Goal: Use online tool/utility: Utilize a website feature to perform a specific function

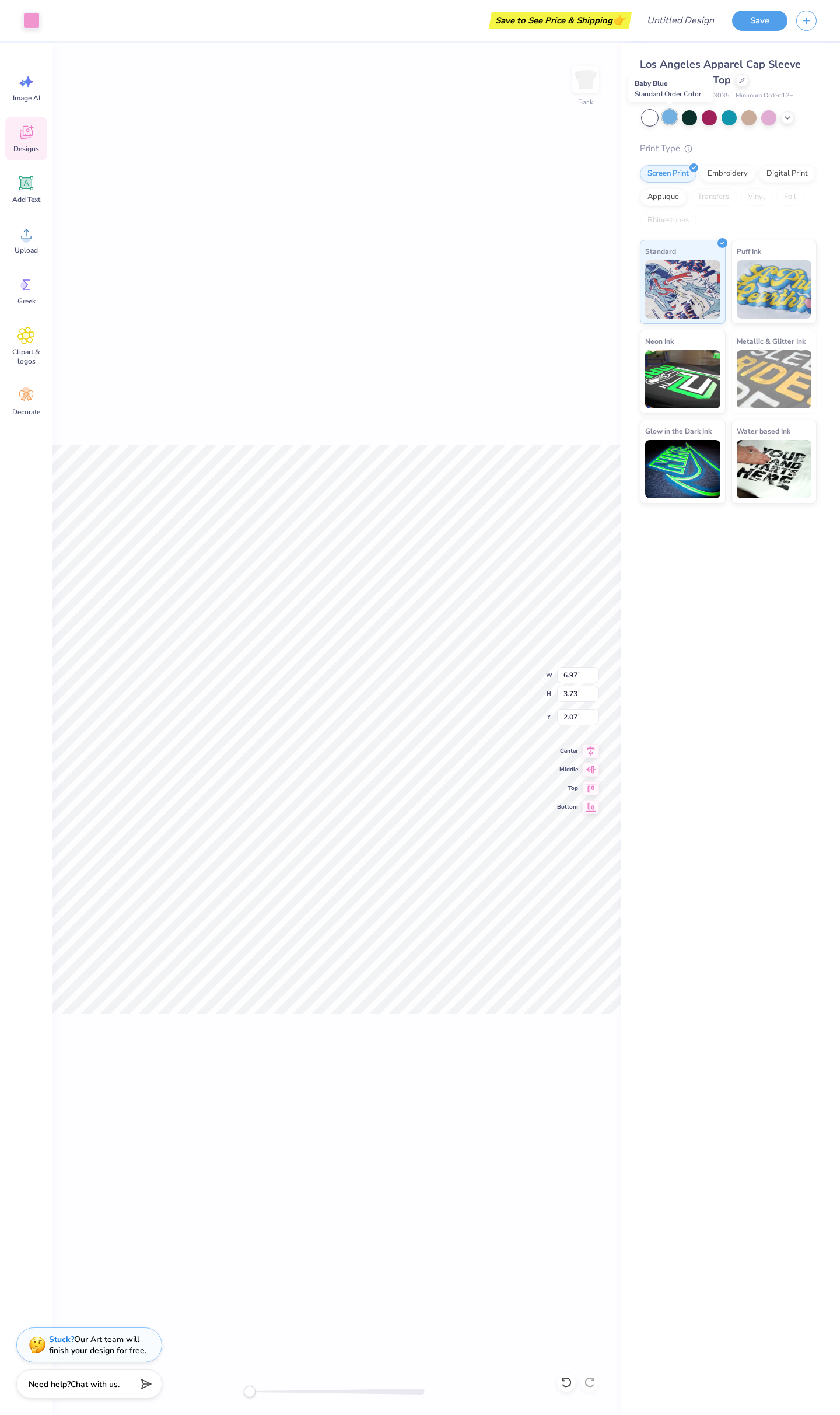
click at [669, 122] on div at bounding box center [669, 117] width 16 height 16
click at [688, 122] on div at bounding box center [690, 117] width 16 height 16
click at [710, 119] on div at bounding box center [709, 117] width 16 height 16
click at [732, 118] on div at bounding box center [729, 117] width 16 height 16
drag, startPoint x: 596, startPoint y: 674, endPoint x: 594, endPoint y: 656, distance: 18.1
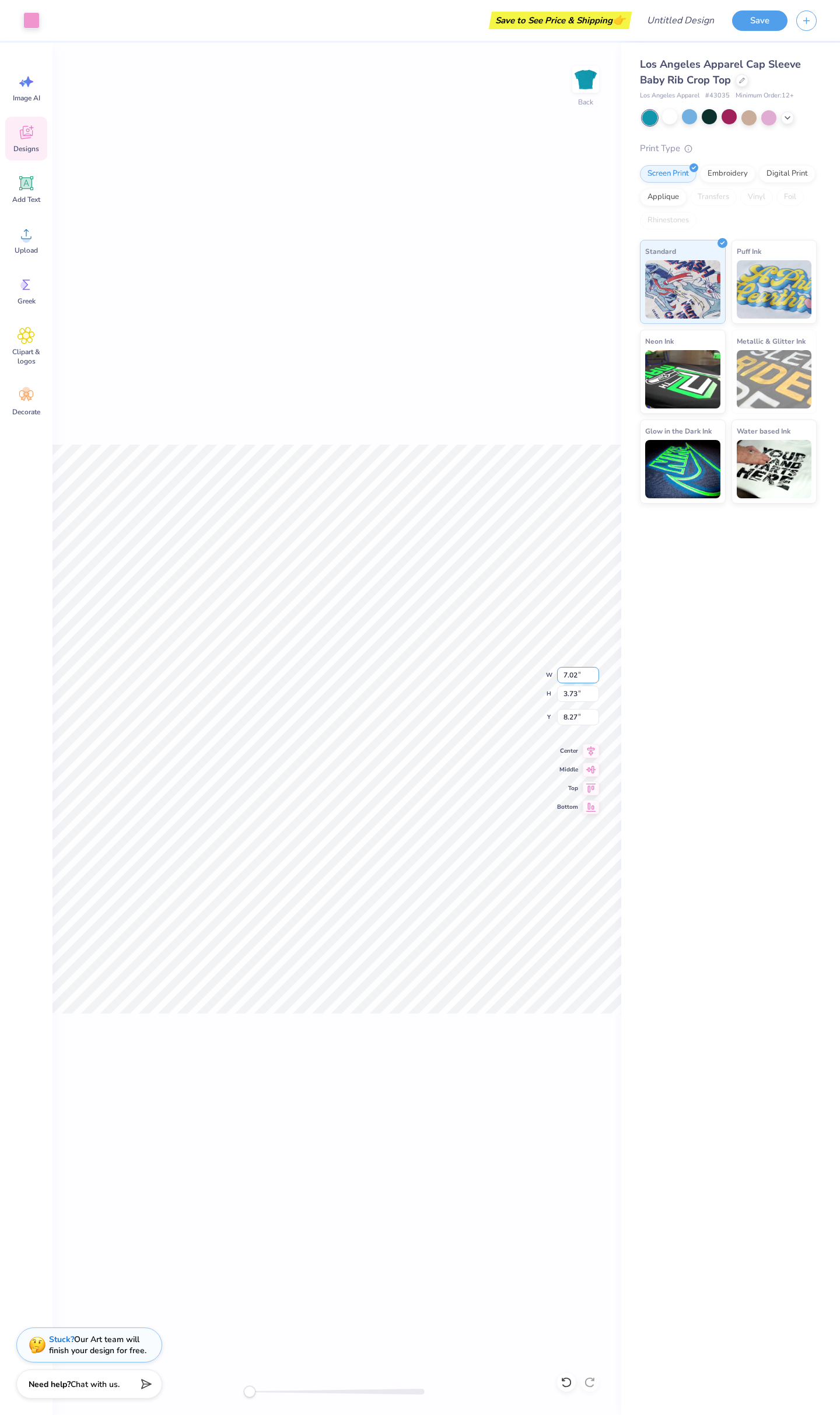
type input "7.02"
click at [594, 667] on input "7.02" at bounding box center [578, 675] width 42 height 16
click at [596, 670] on input "7.02" at bounding box center [578, 675] width 42 height 16
click at [594, 670] on input "7.02" at bounding box center [578, 675] width 42 height 16
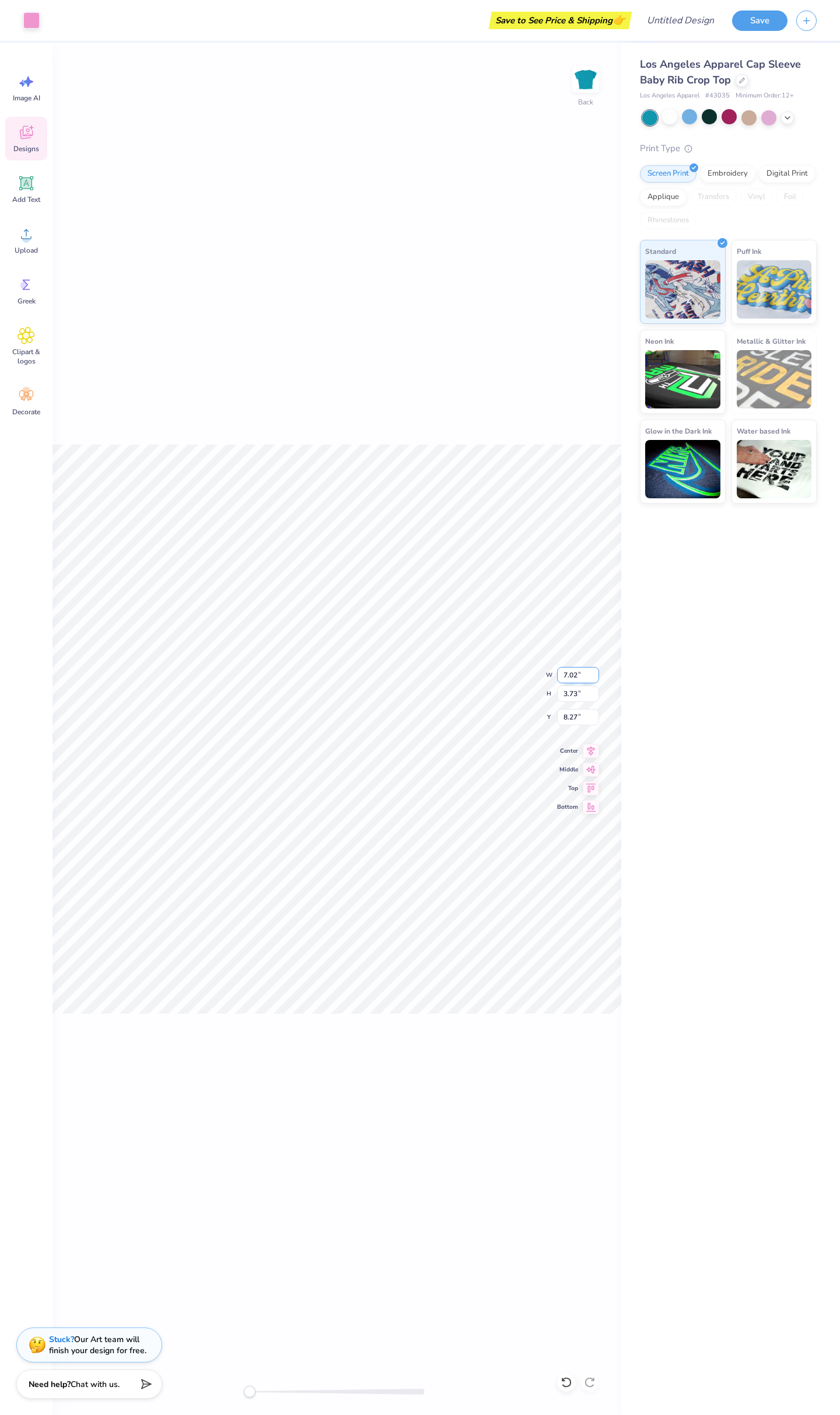
click at [594, 671] on input "7.02" at bounding box center [578, 675] width 42 height 16
click at [593, 694] on input "3.72" at bounding box center [578, 694] width 42 height 16
click at [593, 694] on input "3.71" at bounding box center [578, 694] width 42 height 16
click at [593, 694] on input "3.7" at bounding box center [578, 694] width 42 height 16
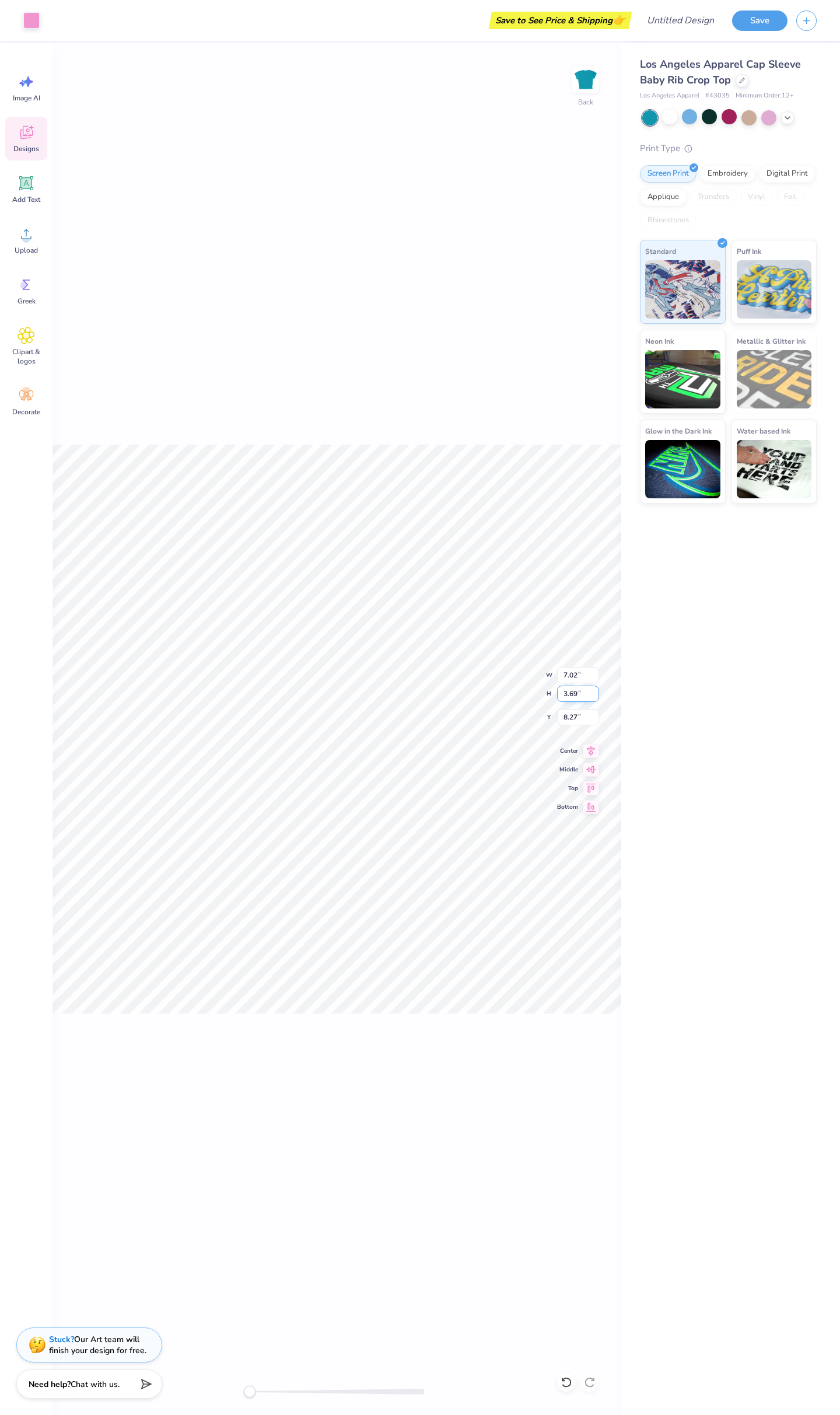
click at [593, 694] on input "3.69" at bounding box center [578, 694] width 42 height 16
click at [593, 694] on input "3.68" at bounding box center [578, 694] width 42 height 16
type input "3.67"
click at [593, 694] on input "3.67" at bounding box center [578, 694] width 42 height 16
click at [594, 752] on icon at bounding box center [591, 749] width 16 height 14
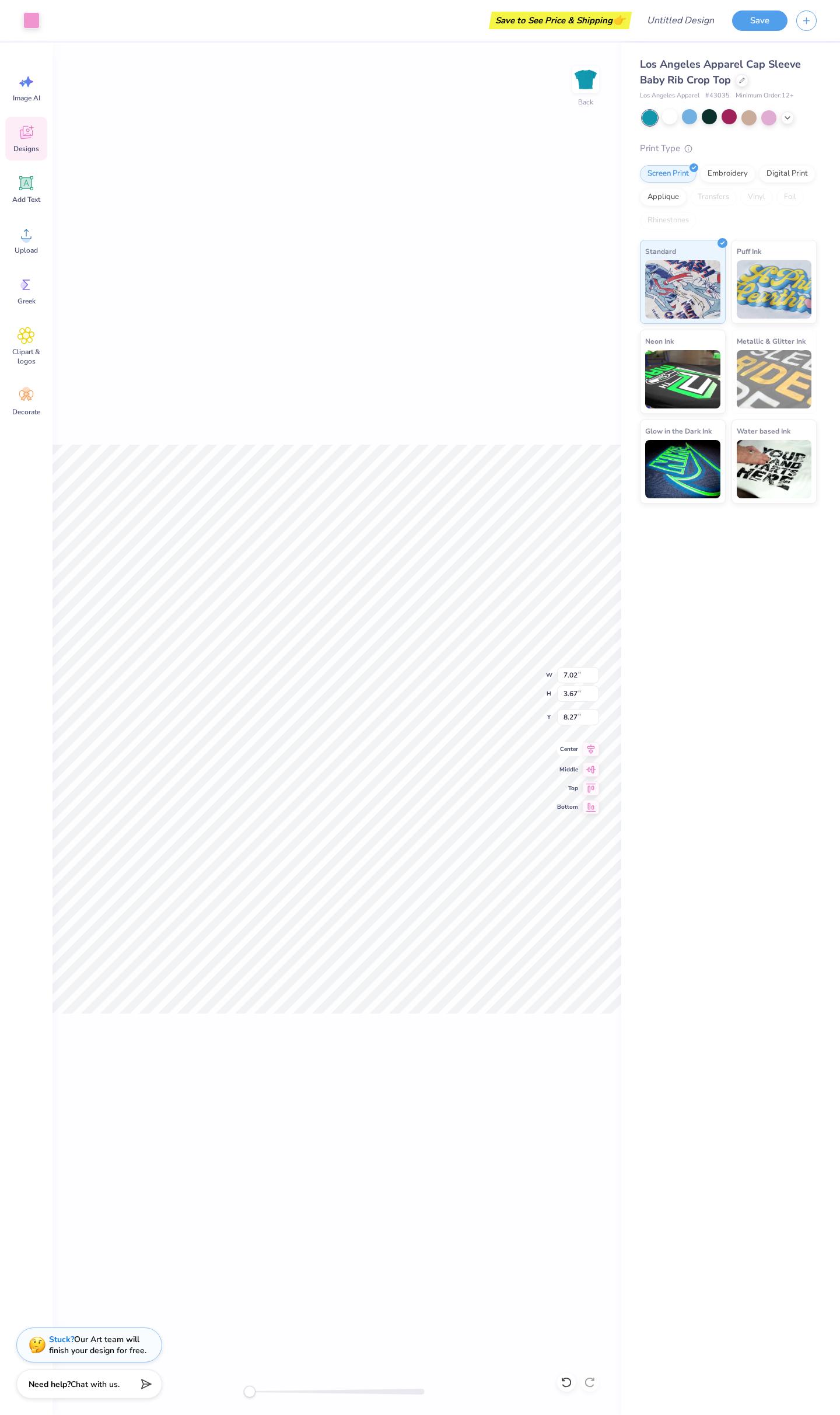
click at [593, 752] on icon at bounding box center [591, 749] width 7 height 10
click at [582, 715] on input "8.27" at bounding box center [578, 717] width 42 height 16
click at [594, 715] on input "8.28" at bounding box center [578, 717] width 42 height 16
click at [594, 715] on input "8.29" at bounding box center [578, 717] width 42 height 16
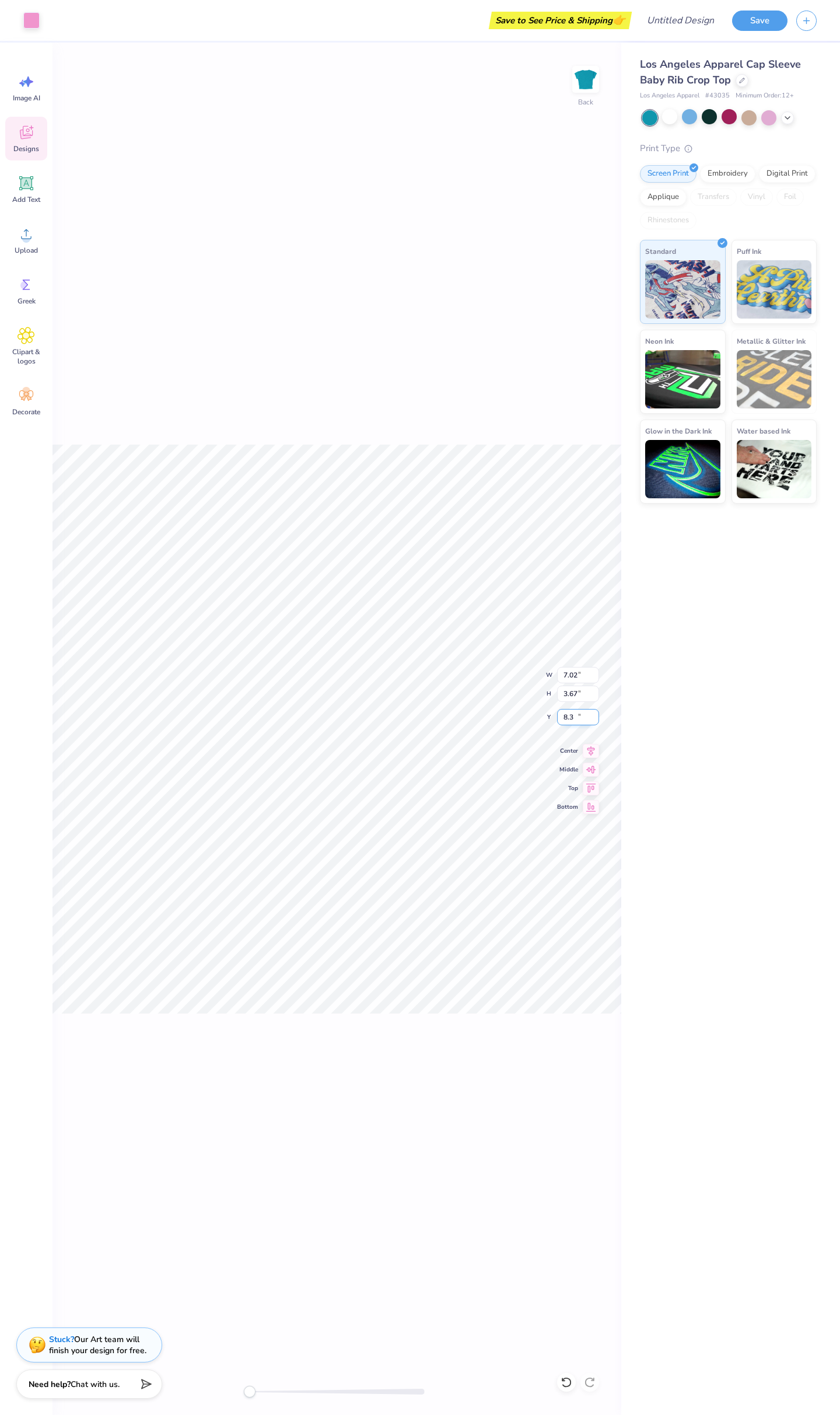
type input "8.3"
click at [593, 714] on input "8.3" at bounding box center [578, 717] width 42 height 16
type input "6.87"
type input "3.67"
type input "3.44"
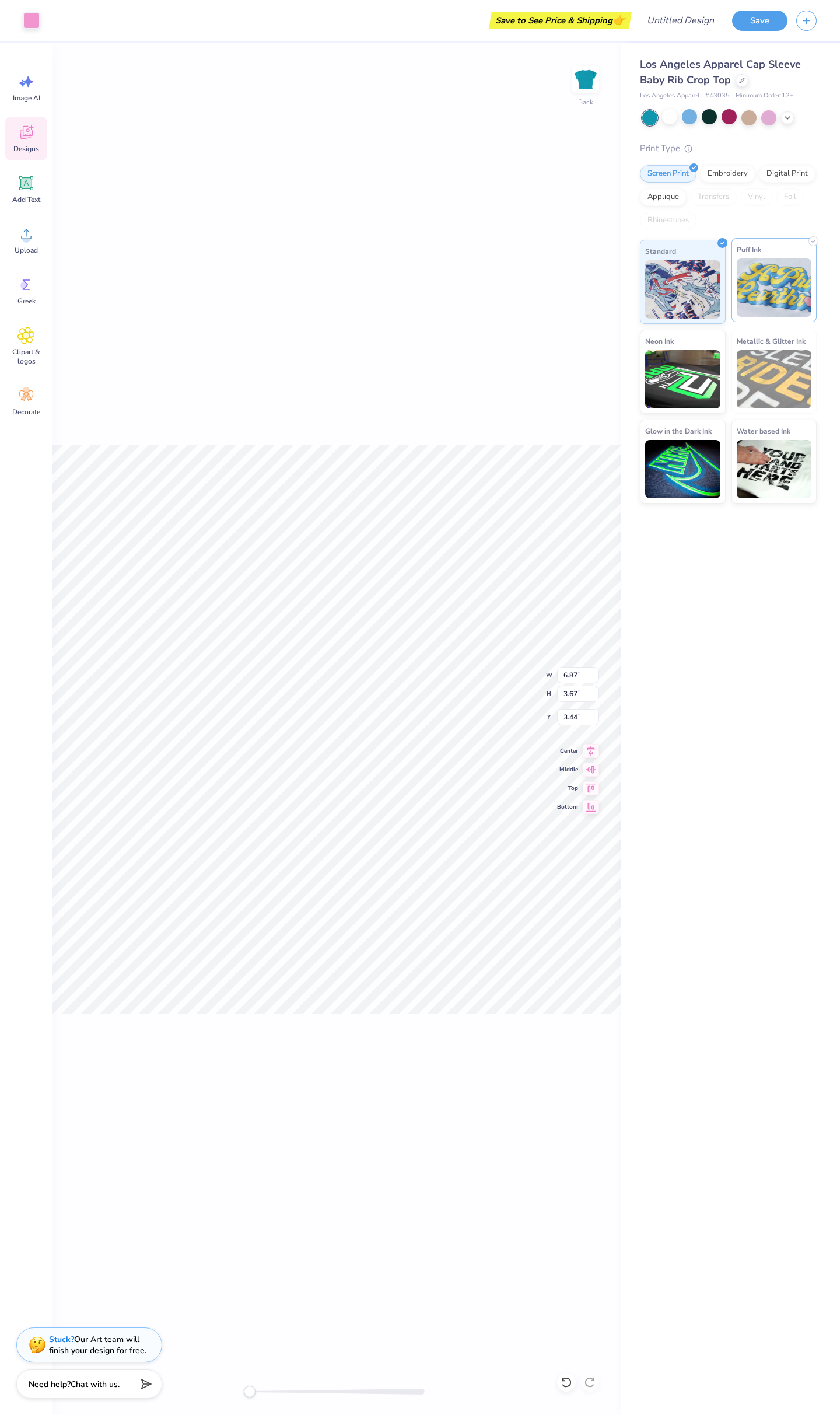
click at [749, 305] on img at bounding box center [775, 287] width 75 height 58
click at [678, 402] on img at bounding box center [682, 377] width 75 height 58
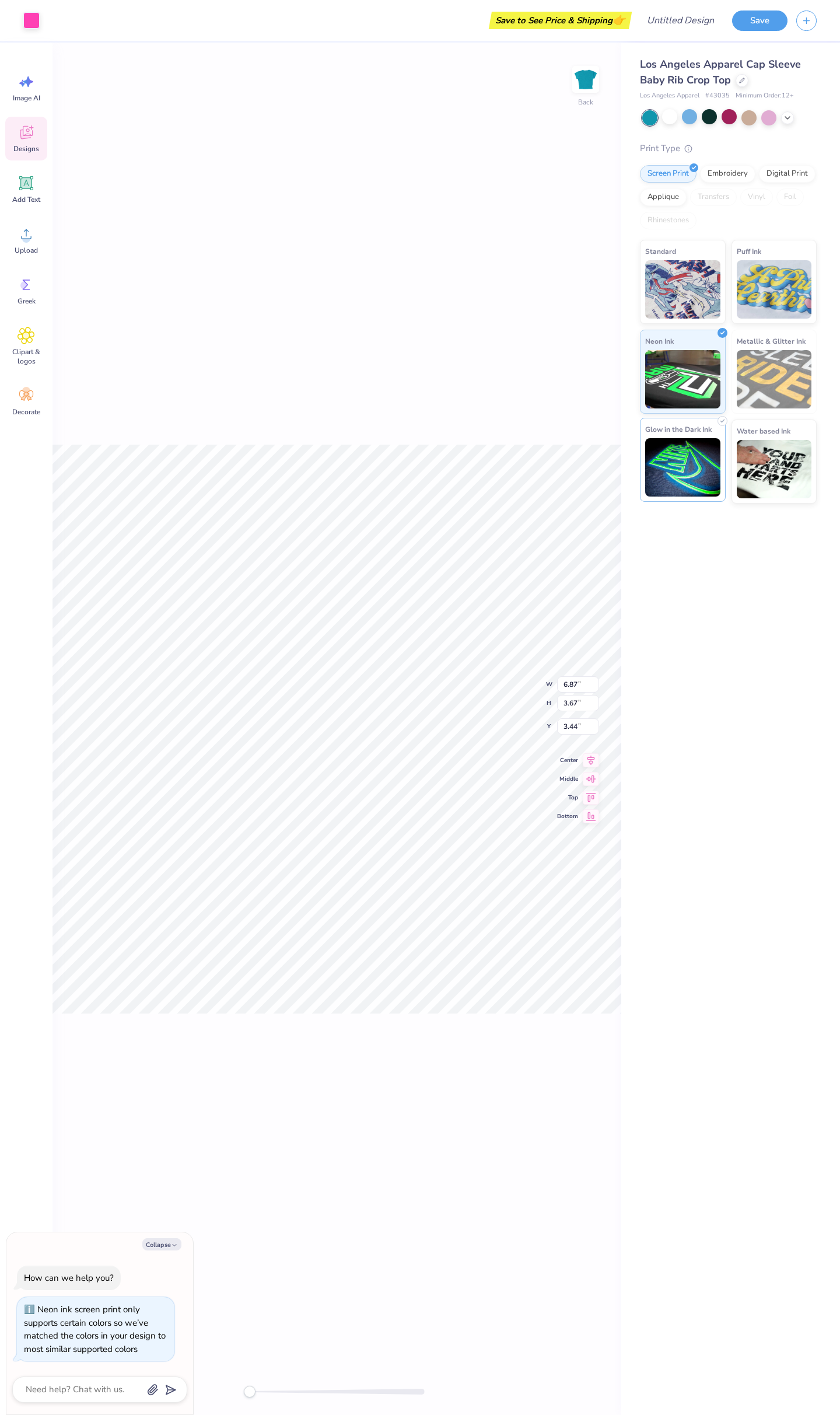
click at [691, 471] on img at bounding box center [682, 467] width 75 height 58
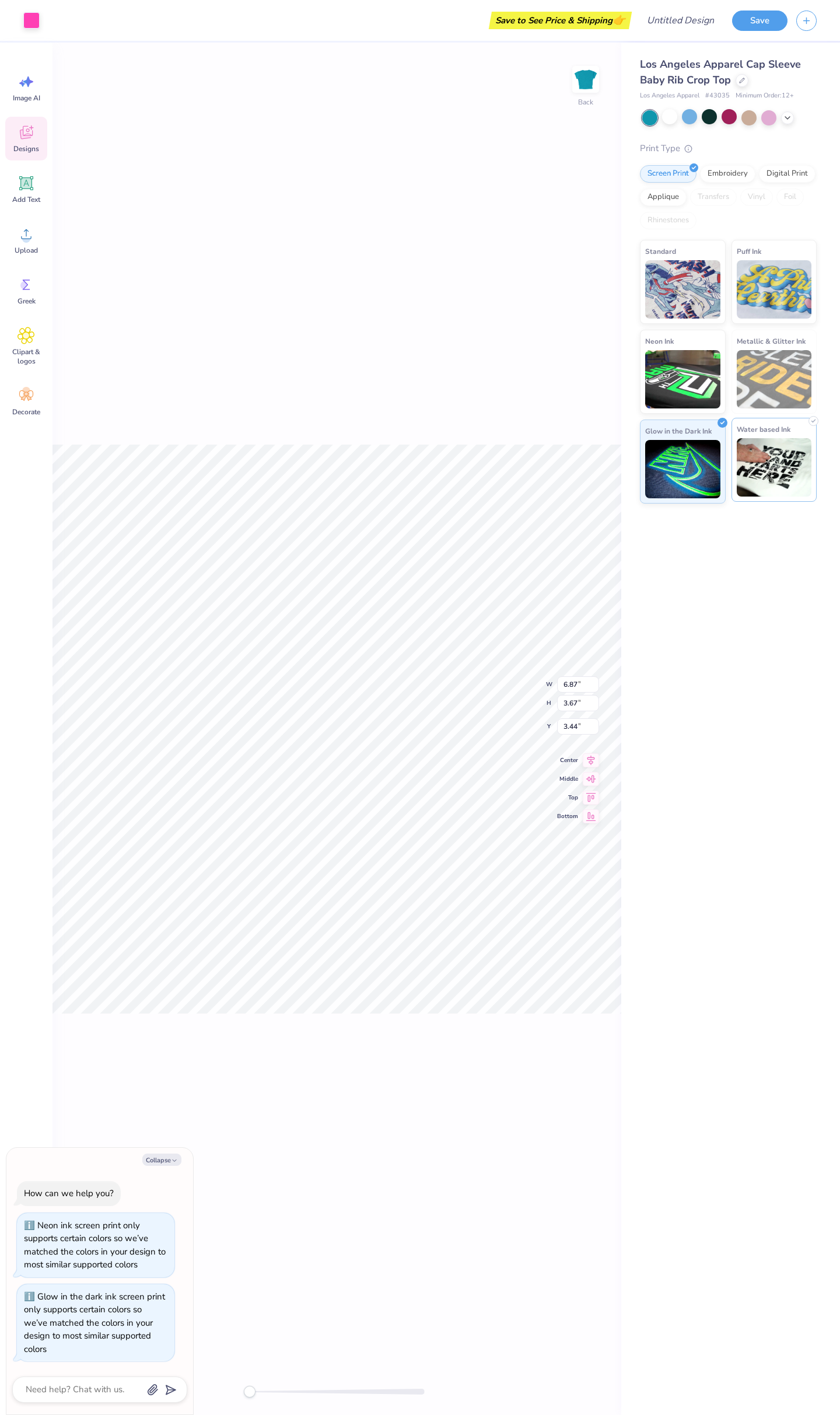
click at [762, 461] on img at bounding box center [775, 467] width 75 height 58
drag, startPoint x: 763, startPoint y: 380, endPoint x: 749, endPoint y: 349, distance: 34.0
click at [762, 380] on img at bounding box center [775, 379] width 75 height 58
click at [716, 180] on div "Embroidery" at bounding box center [728, 171] width 56 height 17
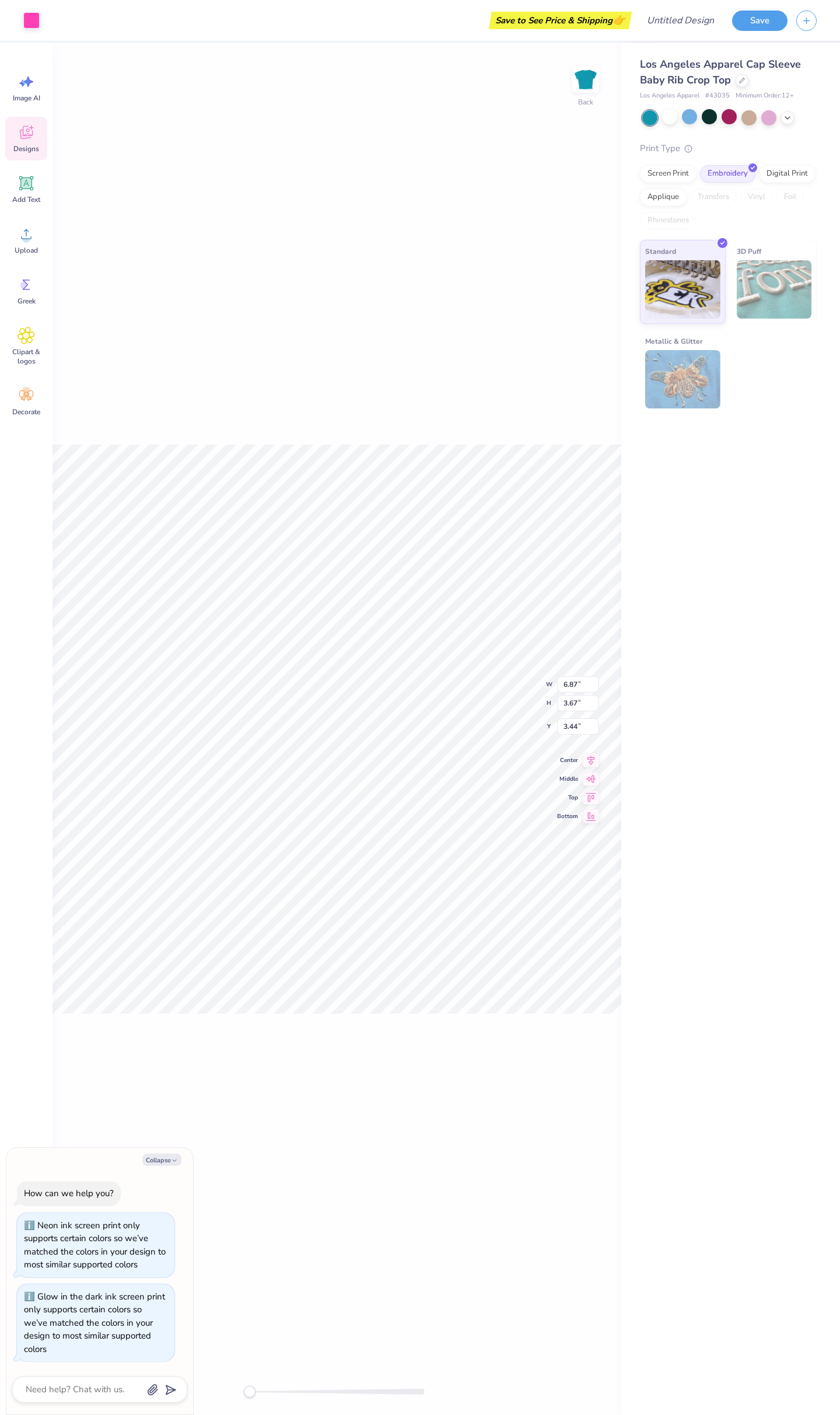
click at [756, 309] on img at bounding box center [775, 289] width 75 height 58
click at [673, 120] on div at bounding box center [669, 117] width 16 height 16
click at [748, 124] on div at bounding box center [749, 117] width 16 height 16
type textarea "x"
